Goal: Task Accomplishment & Management: Use online tool/utility

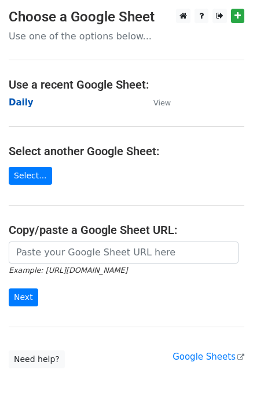
click at [23, 100] on strong "Daily" at bounding box center [21, 102] width 25 height 10
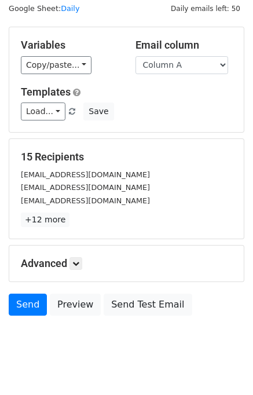
scroll to position [53, 0]
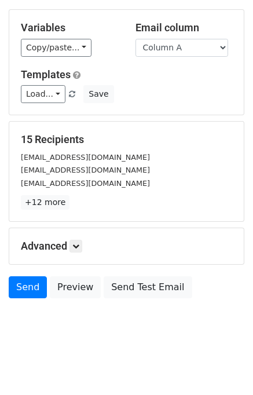
click at [87, 248] on h5 "Advanced" at bounding box center [126, 246] width 211 height 13
click at [79, 247] on icon at bounding box center [75, 246] width 7 height 7
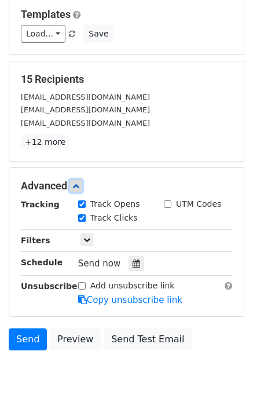
scroll to position [143, 0]
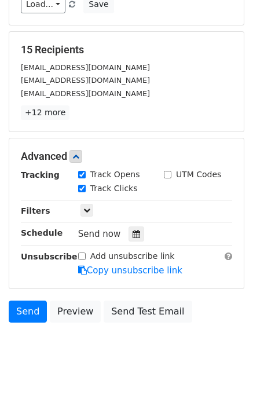
drag, startPoint x: 132, startPoint y: 230, endPoint x: 117, endPoint y: 234, distance: 15.6
click at [133, 232] on icon at bounding box center [137, 234] width 8 height 8
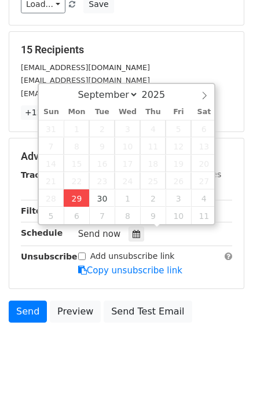
type input "2025-09-29 14:42"
type input "02"
type input "42"
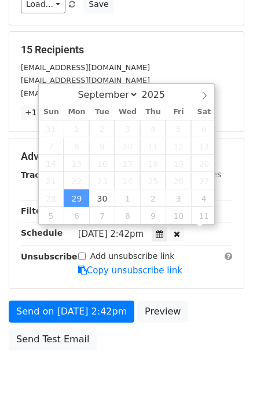
scroll to position [0, 0]
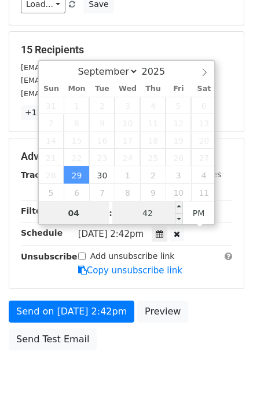
type input "04"
type input "2025-09-29 16:42"
click at [135, 212] on input "42" at bounding box center [147, 212] width 71 height 23
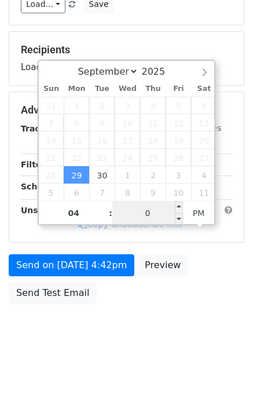
type input "00"
type input "2025-09-29 16:00"
click at [241, 298] on div "Send on Sep 29 at 4:42pm Preview Send Test Email" at bounding box center [126, 282] width 253 height 56
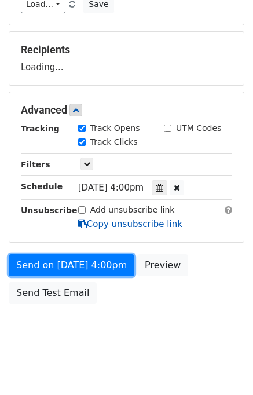
click at [112, 271] on form "Variables Copy/paste... {{Column A}} {{Column B}} {{Column C}} {{Column D}} {{C…" at bounding box center [127, 115] width 236 height 390
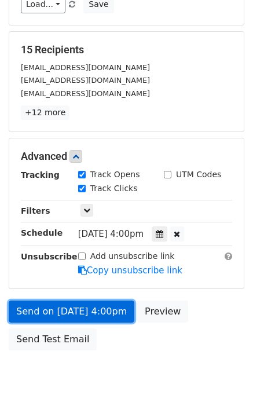
click at [116, 304] on link "Send on Sep 29 at 4:00pm" at bounding box center [72, 311] width 126 height 22
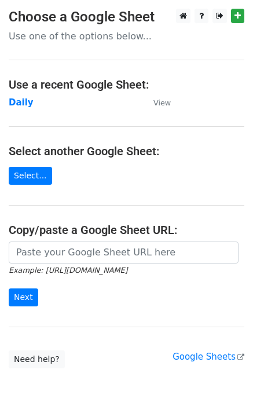
click at [23, 98] on strong "Daily" at bounding box center [21, 102] width 25 height 10
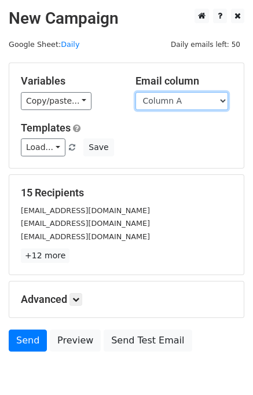
click at [167, 101] on select "Column A Column B Column C Column D Column E" at bounding box center [181, 101] width 93 height 18
select select "Column B"
click at [135, 92] on select "Column A Column B Column C Column D Column E" at bounding box center [181, 101] width 93 height 18
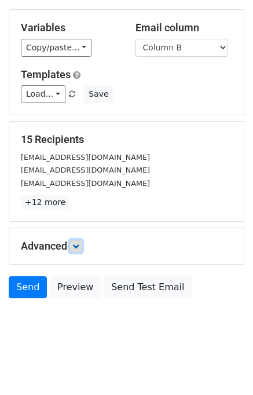
click at [82, 241] on link at bounding box center [75, 246] width 13 height 13
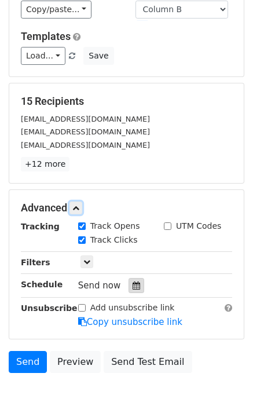
scroll to position [111, 0]
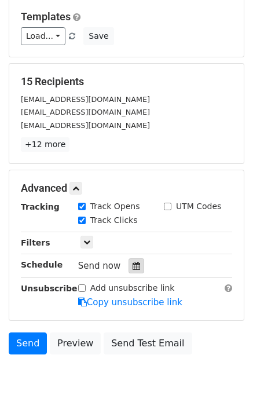
click at [133, 262] on icon at bounding box center [137, 266] width 8 height 8
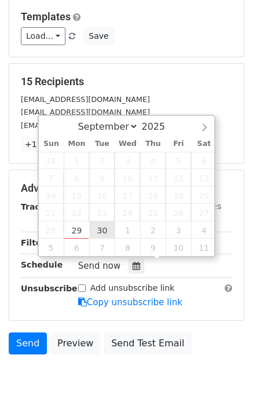
type input "2025-09-30 12:00"
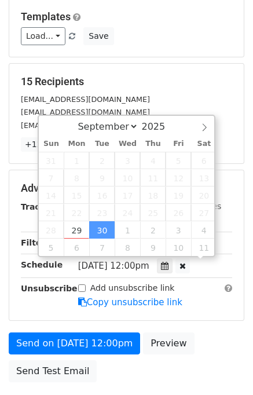
scroll to position [0, 0]
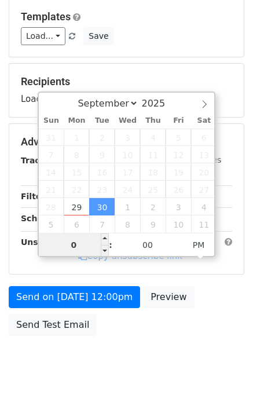
type input "05"
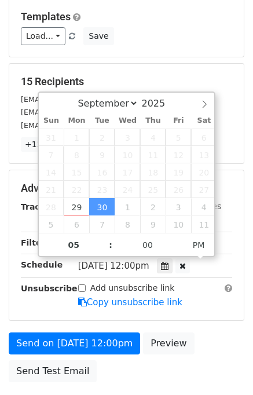
type input "2025-09-30 17:00"
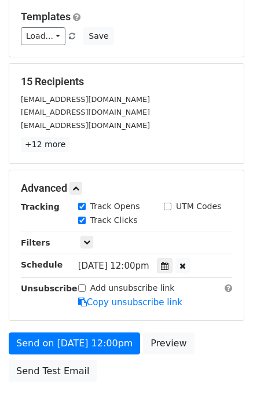
click at [207, 332] on div "Send on Sep 30 at 12:00pm Preview Send Test Email" at bounding box center [126, 360] width 253 height 56
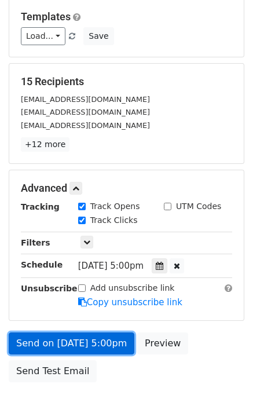
click at [64, 341] on link "Send on Sep 30 at 5:00pm" at bounding box center [72, 343] width 126 height 22
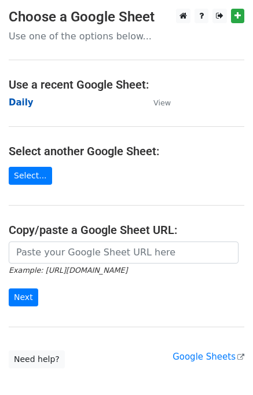
click at [25, 102] on strong "Daily" at bounding box center [21, 102] width 25 height 10
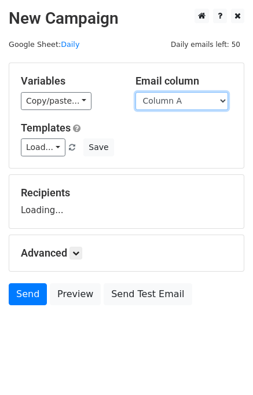
click at [166, 104] on select "Column A Column B Column C Column D Column E" at bounding box center [181, 101] width 93 height 18
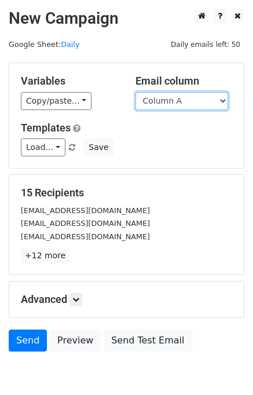
drag, startPoint x: 169, startPoint y: 99, endPoint x: 169, endPoint y: 107, distance: 7.5
click at [169, 101] on select "Column A Column B Column C Column D Column E" at bounding box center [181, 101] width 93 height 18
select select "Column C"
click at [135, 92] on select "Column A Column B Column C Column D Column E" at bounding box center [181, 101] width 93 height 18
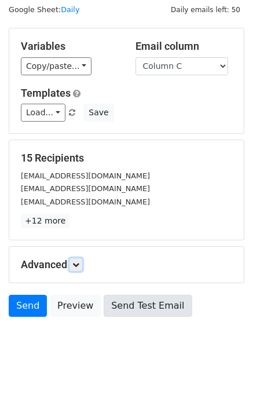
scroll to position [53, 0]
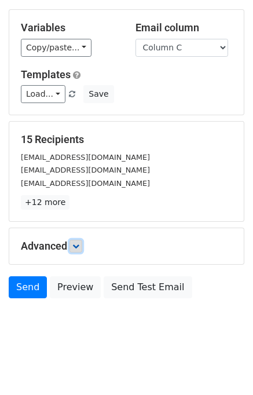
click at [79, 245] on icon at bounding box center [75, 246] width 7 height 7
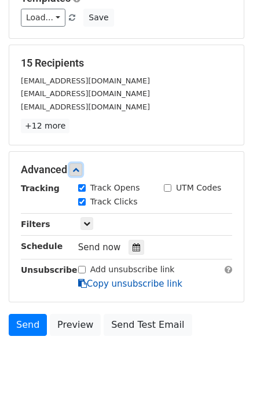
scroll to position [164, 0]
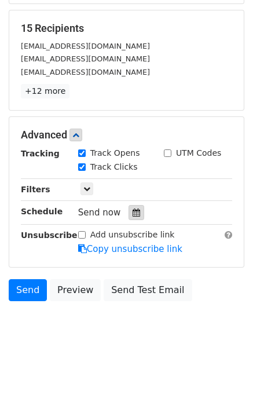
click at [133, 210] on icon at bounding box center [137, 212] width 8 height 8
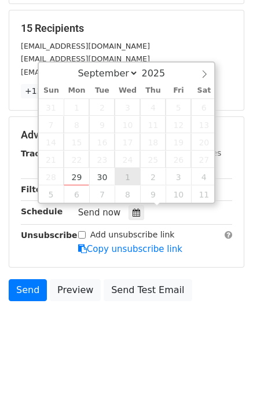
type input "2025-10-01 12:00"
select select "9"
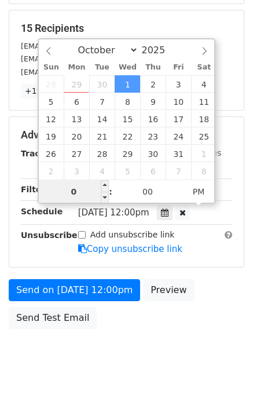
type input "06"
type input "2025-10-01 18:00"
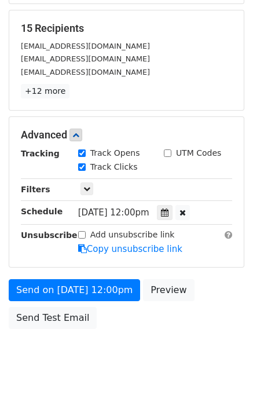
click at [211, 299] on div "Send on Oct 1 at 12:00pm Preview Send Test Email" at bounding box center [126, 307] width 253 height 56
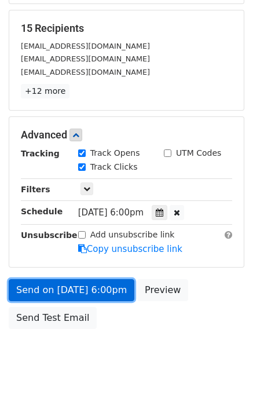
click at [87, 287] on link "Send on Oct 1 at 6:00pm" at bounding box center [72, 290] width 126 height 22
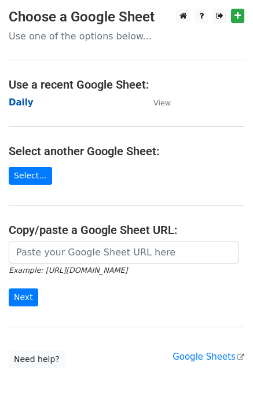
click at [23, 101] on strong "Daily" at bounding box center [21, 102] width 25 height 10
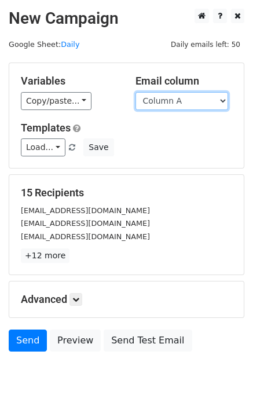
click at [167, 102] on select "Column A Column B Column C Column D Column E" at bounding box center [181, 101] width 93 height 18
select select "Column D"
click at [135, 92] on select "Column A Column B Column C Column D Column E" at bounding box center [181, 101] width 93 height 18
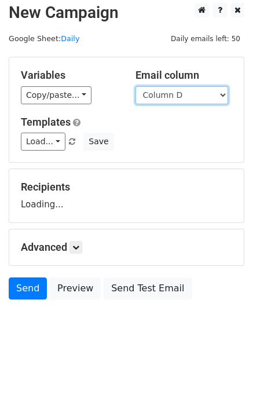
scroll to position [7, 0]
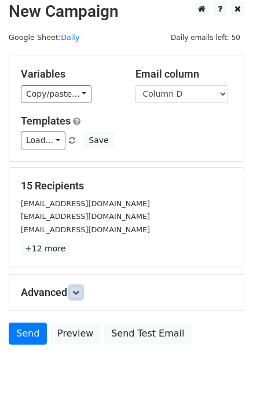
click at [82, 286] on link at bounding box center [75, 292] width 13 height 13
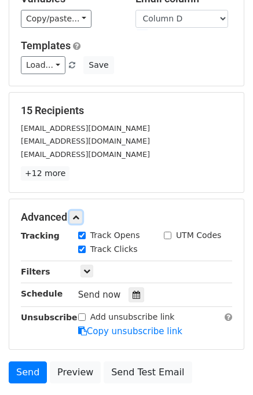
scroll to position [133, 0]
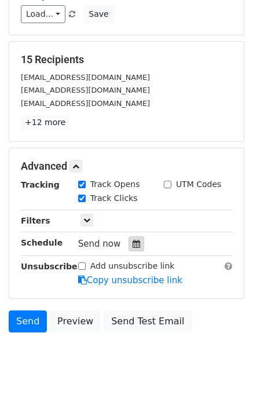
click at [133, 241] on icon at bounding box center [137, 244] width 8 height 8
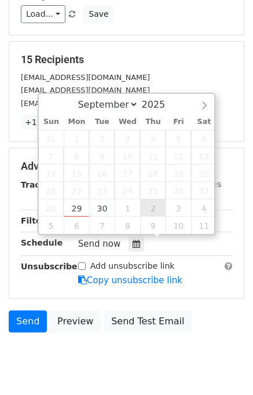
type input "2025-10-02 12:00"
select select "9"
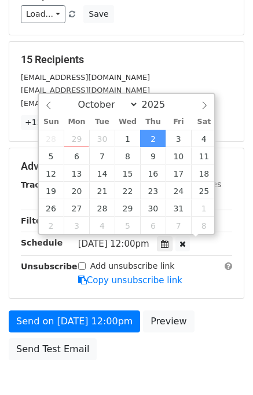
scroll to position [0, 0]
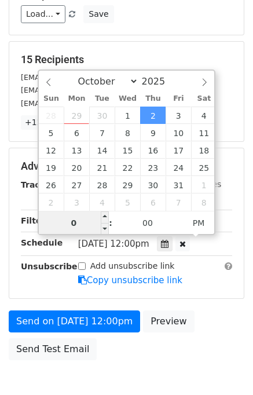
type input "07"
type input "2025-10-02 19:00"
click at [206, 316] on div "Send on Oct 2 at 12:00pm Preview Send Test Email" at bounding box center [126, 338] width 253 height 56
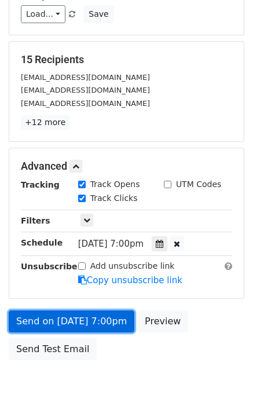
click at [58, 320] on link "Send on Oct 2 at 7:00pm" at bounding box center [72, 321] width 126 height 22
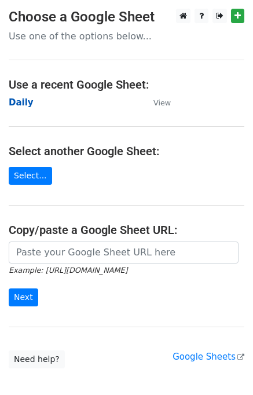
click at [21, 102] on strong "Daily" at bounding box center [21, 102] width 25 height 10
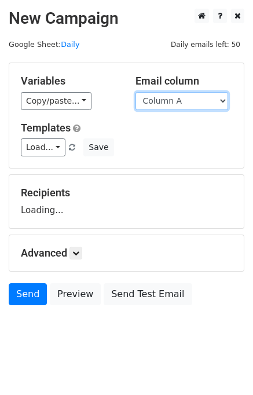
click at [162, 101] on select "Column A Column B Column C Column D Column E" at bounding box center [181, 101] width 93 height 18
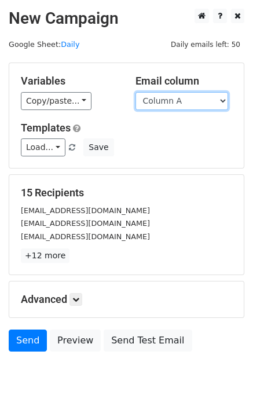
click at [182, 104] on select "Column A Column B Column C Column D Column E" at bounding box center [181, 101] width 93 height 18
select select "Column E"
click at [135, 92] on select "Column A Column B Column C Column D Column E" at bounding box center [181, 101] width 93 height 18
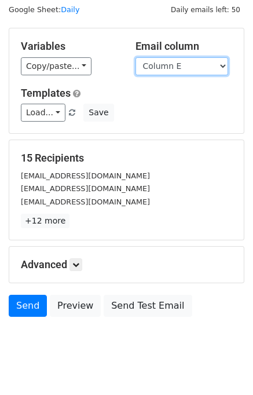
scroll to position [53, 0]
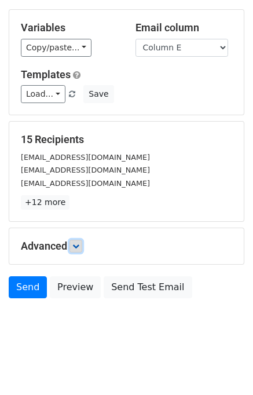
click at [76, 246] on icon at bounding box center [75, 246] width 7 height 7
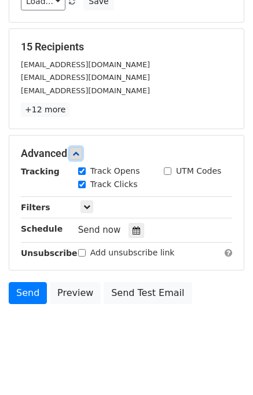
scroll to position [156, 0]
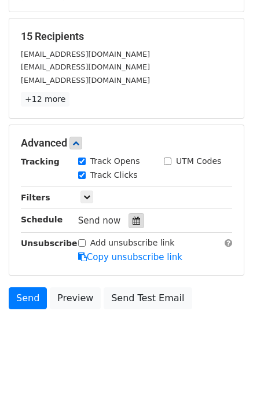
click at [133, 220] on icon at bounding box center [137, 221] width 8 height 8
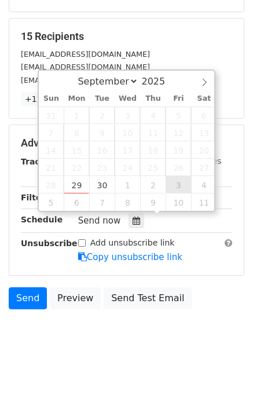
type input "[DATE] 12:00"
select select "9"
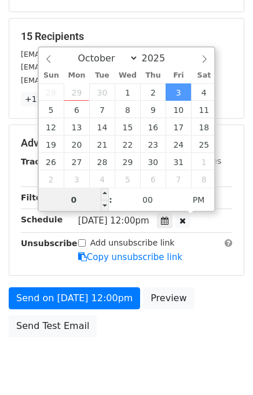
type input "08"
type input "[DATE] 20:00"
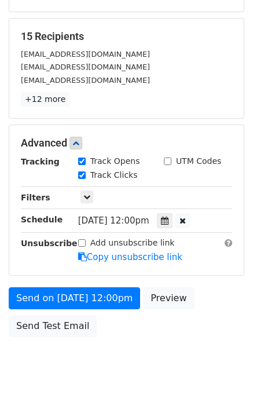
click at [199, 299] on div "Send on [DATE] 12:00pm Preview Send Test Email" at bounding box center [126, 315] width 253 height 56
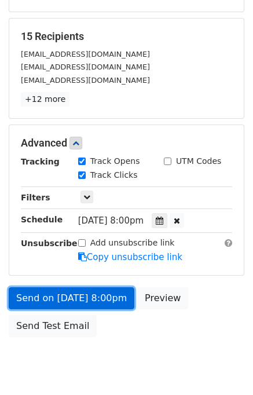
click at [102, 291] on link "Send on [DATE] 8:00pm" at bounding box center [72, 298] width 126 height 22
